Goal: Task Accomplishment & Management: Complete application form

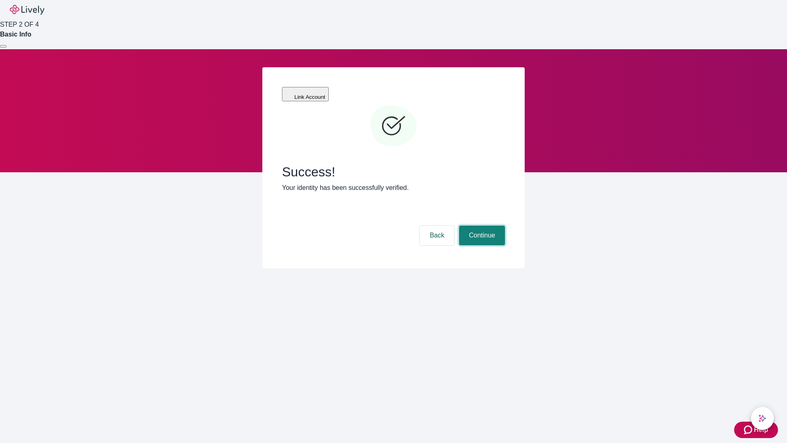
click at [481, 225] on button "Continue" at bounding box center [482, 235] width 46 height 20
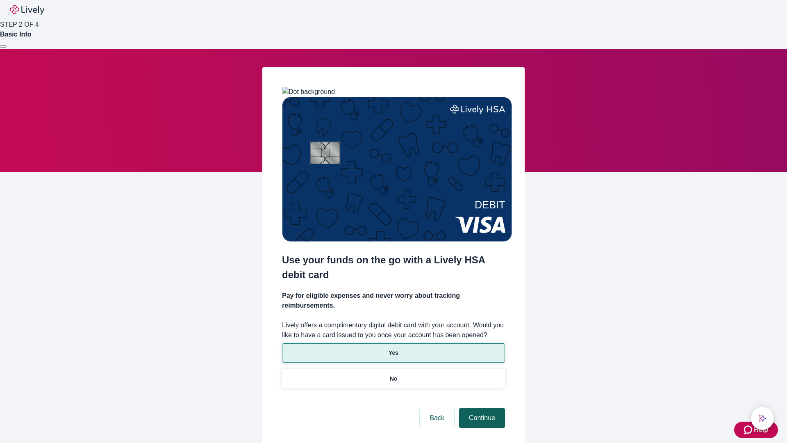
click at [393, 348] on p "Yes" at bounding box center [394, 352] width 10 height 9
click at [481, 408] on button "Continue" at bounding box center [482, 418] width 46 height 20
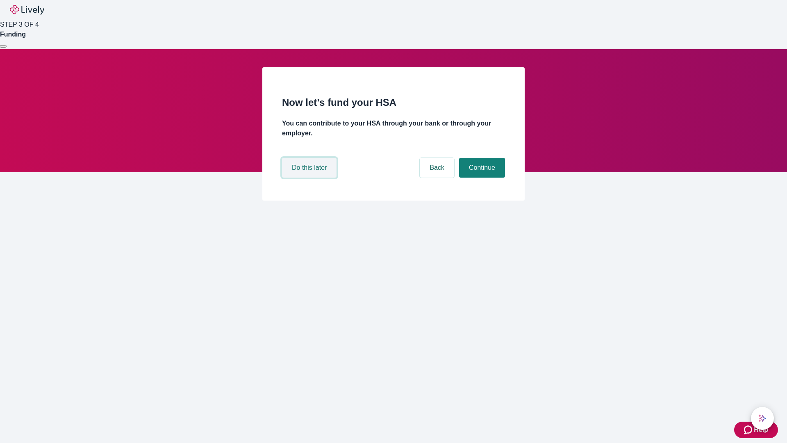
click at [310, 177] on button "Do this later" at bounding box center [309, 168] width 55 height 20
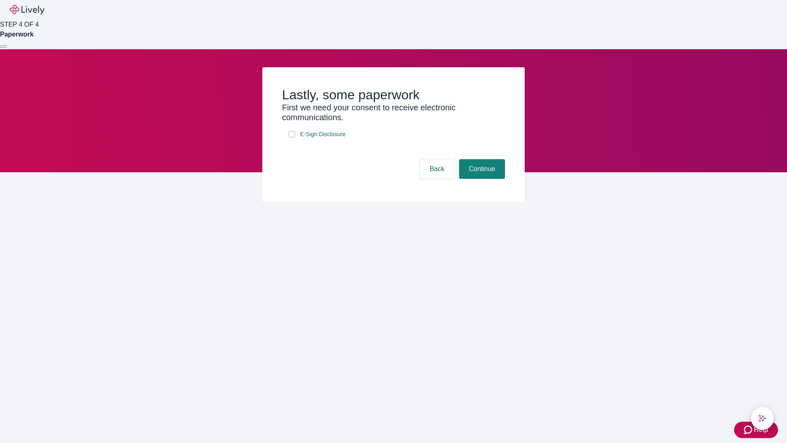
click at [292, 137] on input "E-Sign Disclosure" at bounding box center [292, 134] width 7 height 7
checkbox input "true"
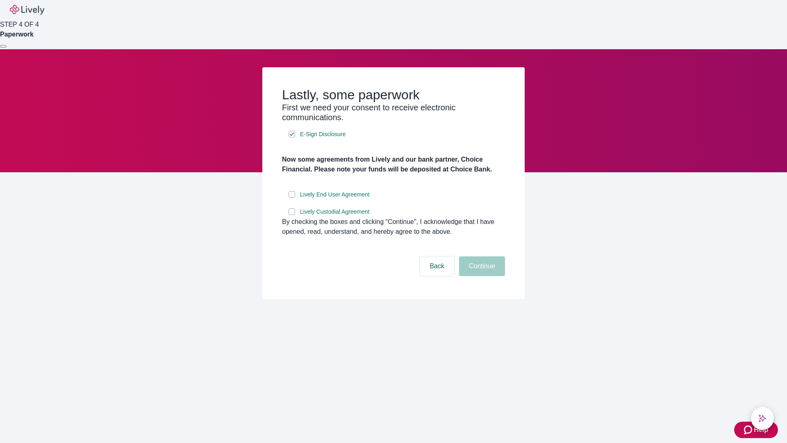
click at [292, 198] on input "Lively End User Agreement" at bounding box center [292, 194] width 7 height 7
checkbox input "true"
click at [292, 215] on input "Lively Custodial Agreement" at bounding box center [292, 211] width 7 height 7
checkbox input "true"
click at [481, 276] on button "Continue" at bounding box center [482, 266] width 46 height 20
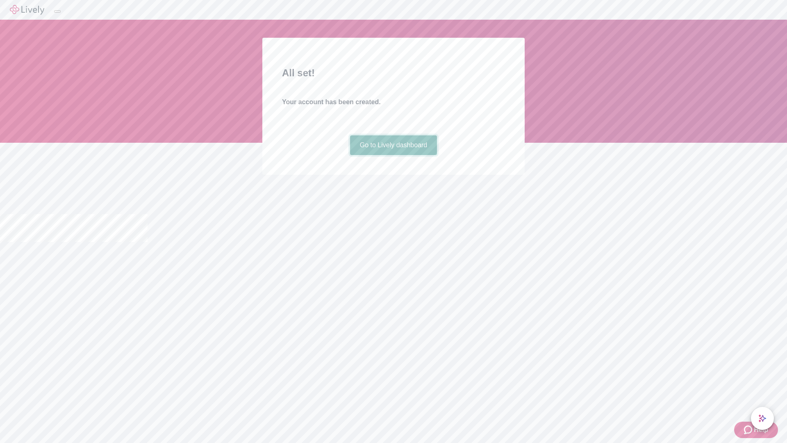
click at [393, 155] on link "Go to Lively dashboard" at bounding box center [393, 145] width 87 height 20
